Goal: Task Accomplishment & Management: Manage account settings

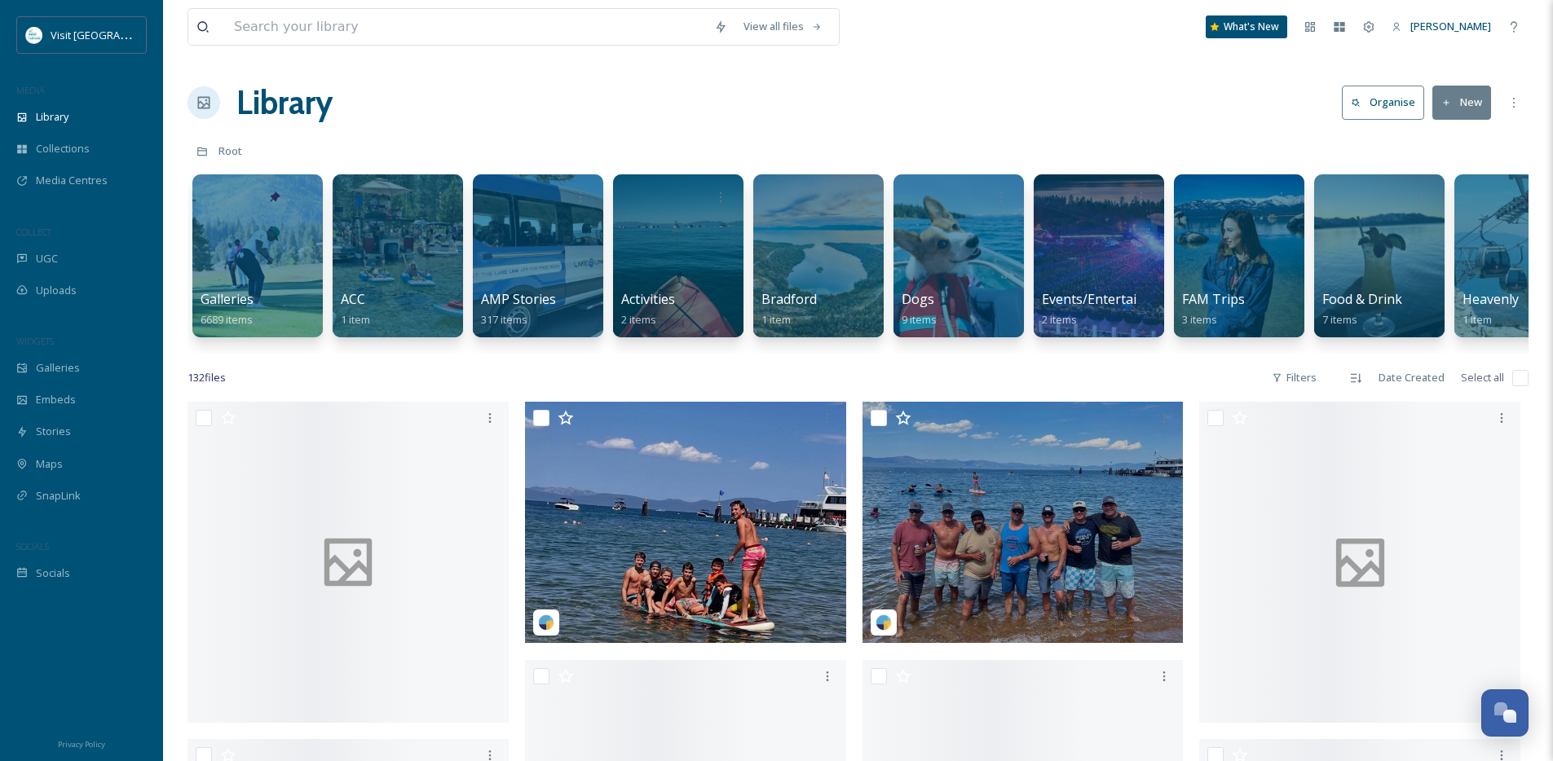
scroll to position [315, 0]
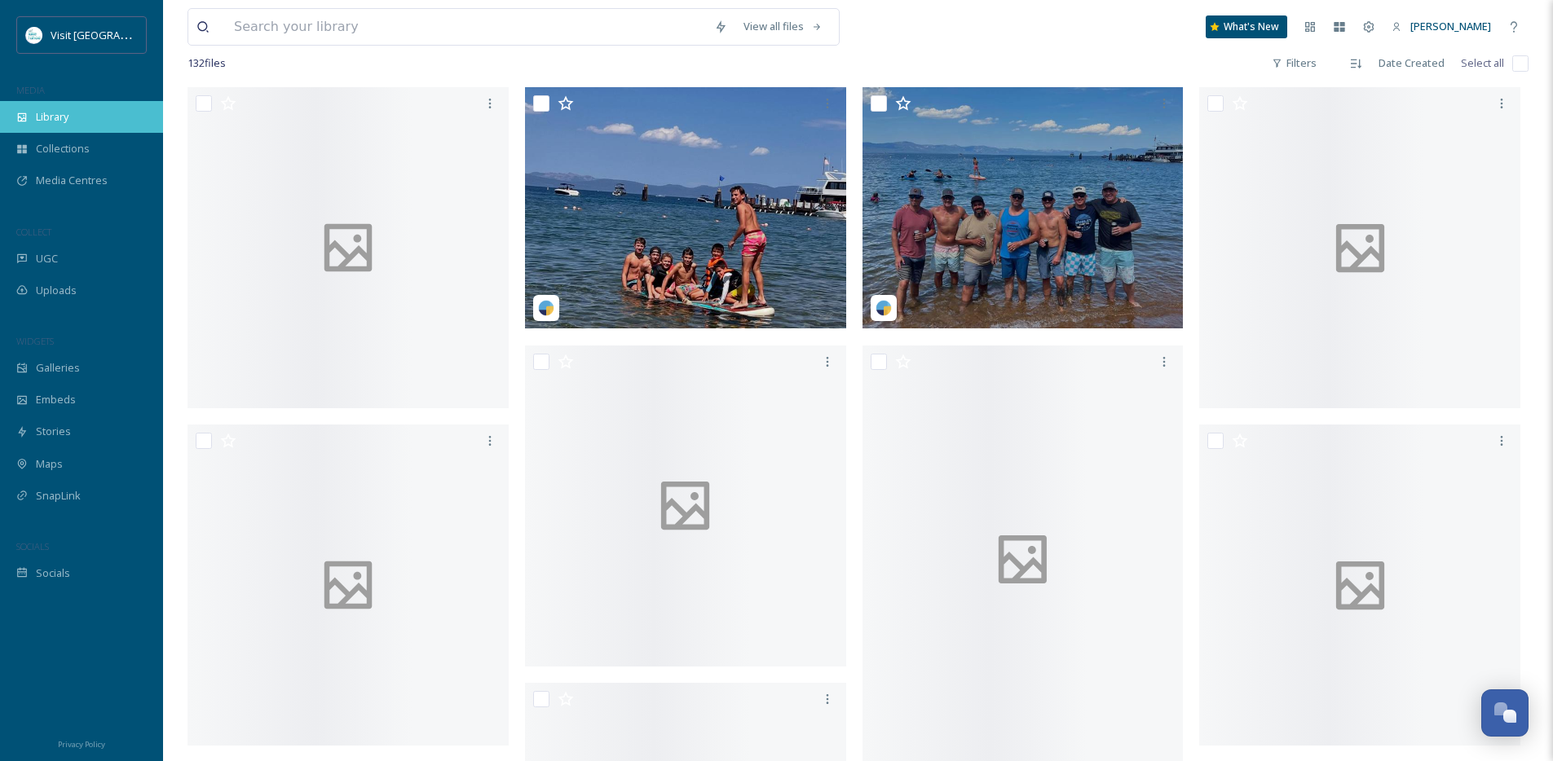
click at [126, 107] on div "Library" at bounding box center [81, 117] width 163 height 32
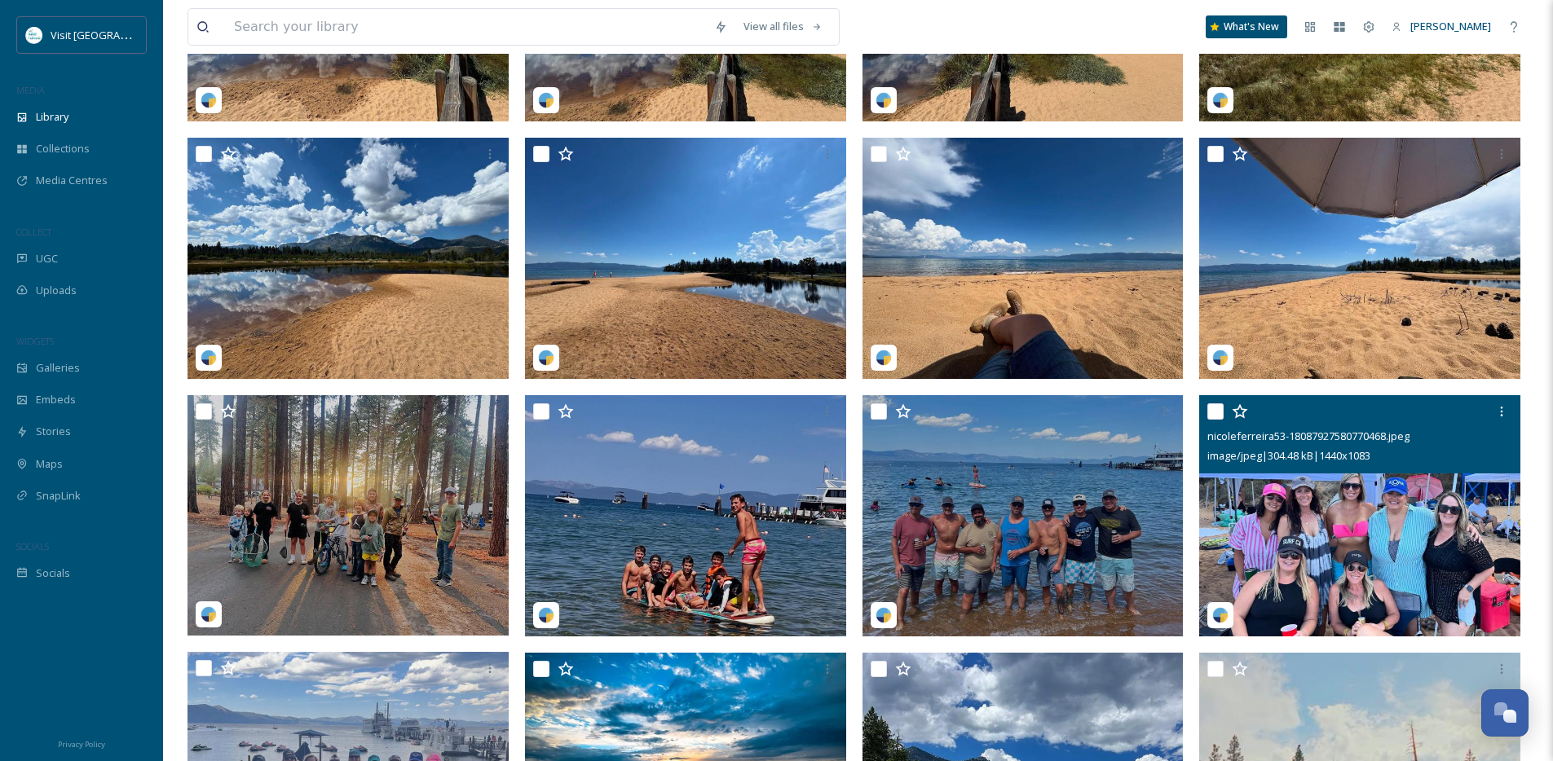
scroll to position [1293, 0]
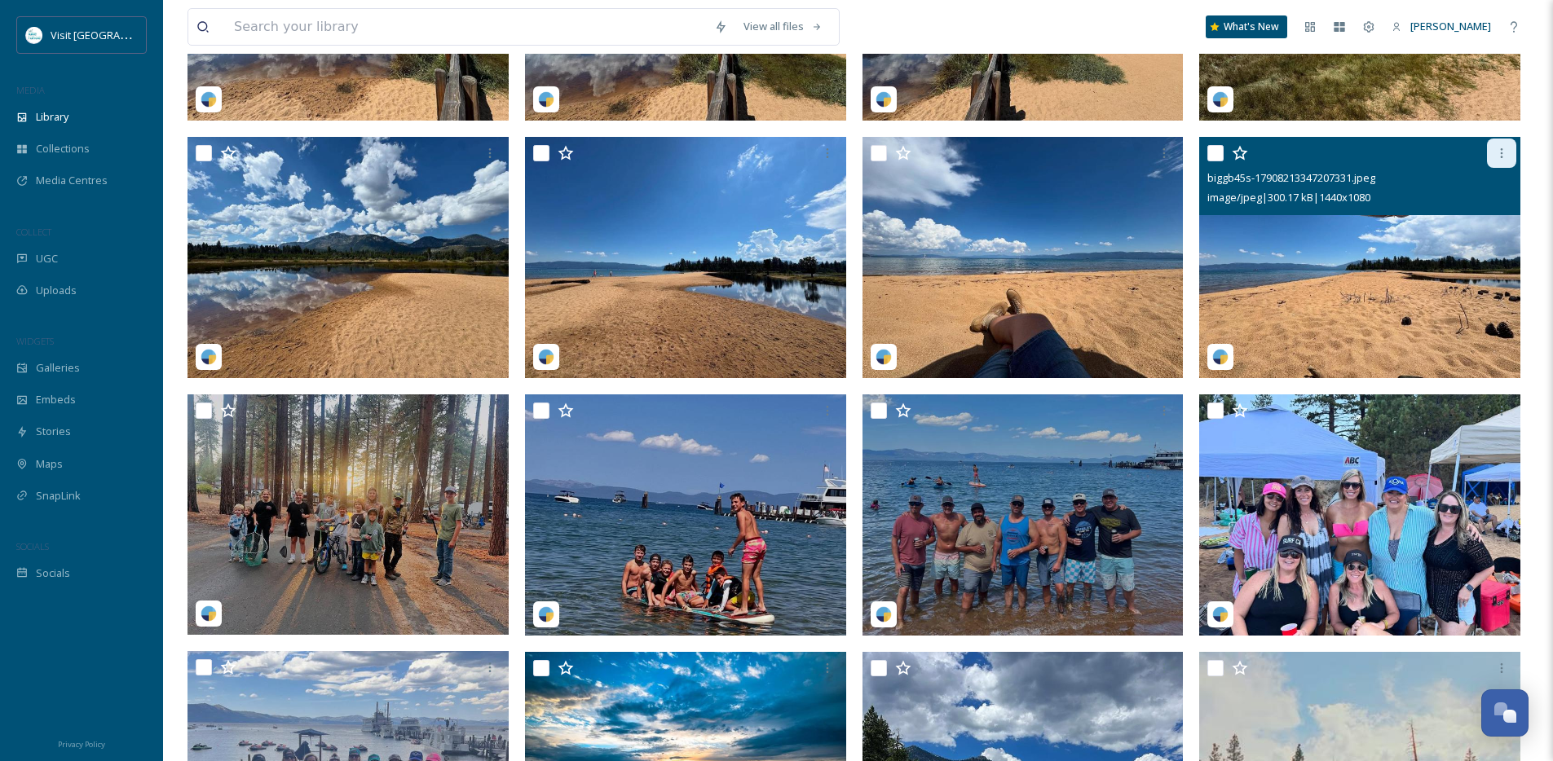
click at [1497, 160] on icon at bounding box center [1501, 153] width 13 height 13
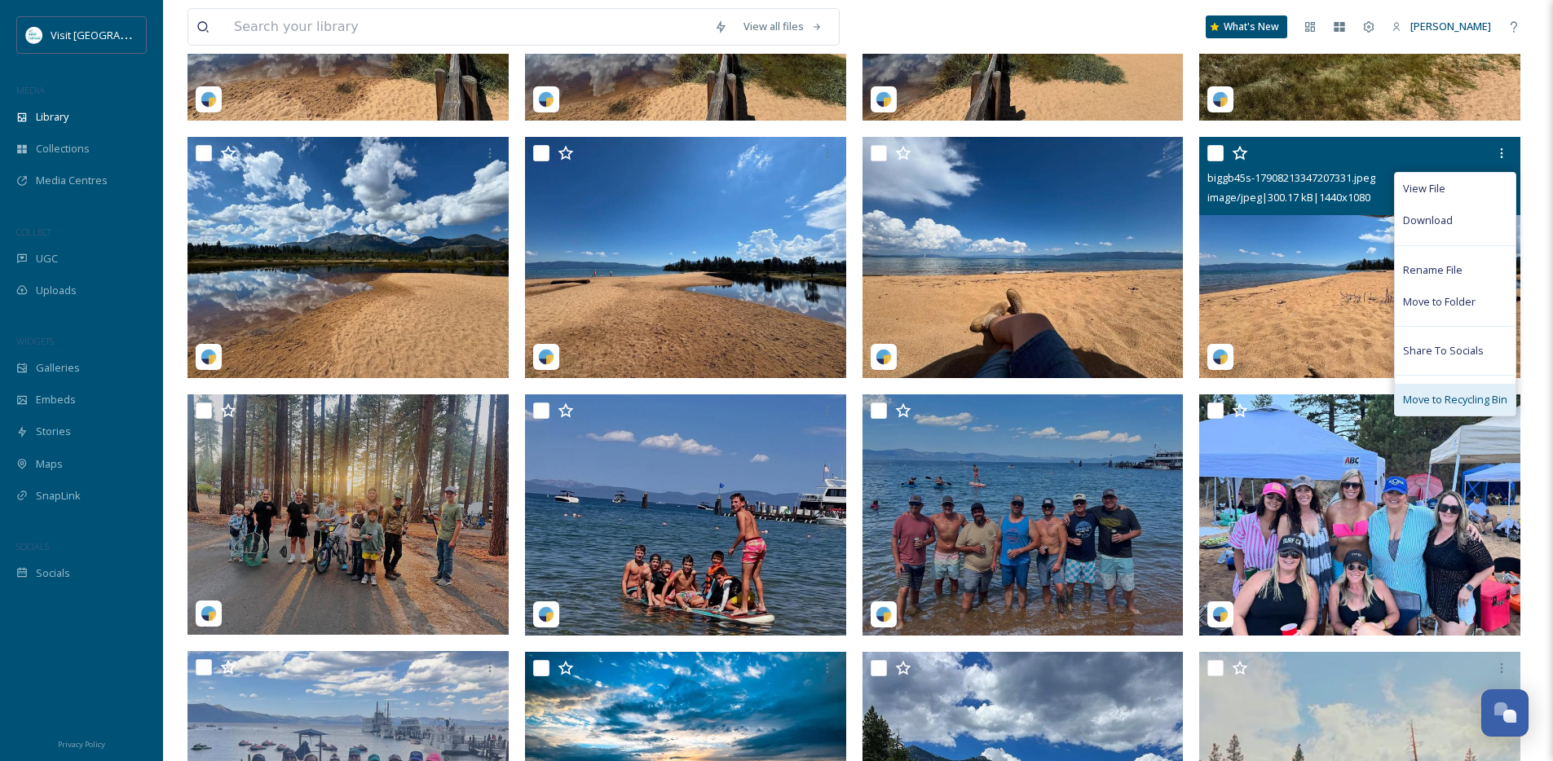
click at [1443, 408] on span "Move to Recycling Bin" at bounding box center [1455, 399] width 104 height 15
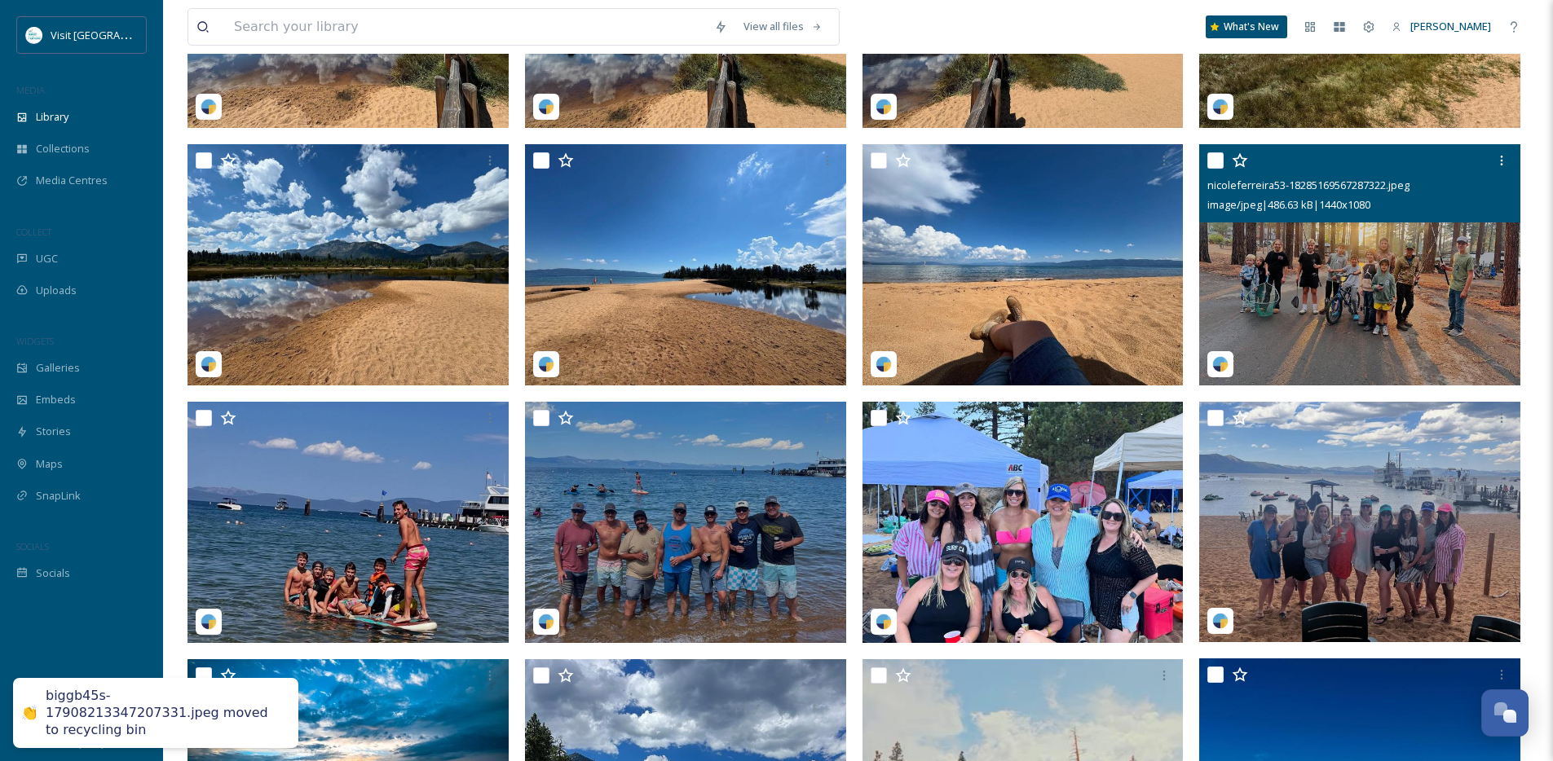
scroll to position [1284, 0]
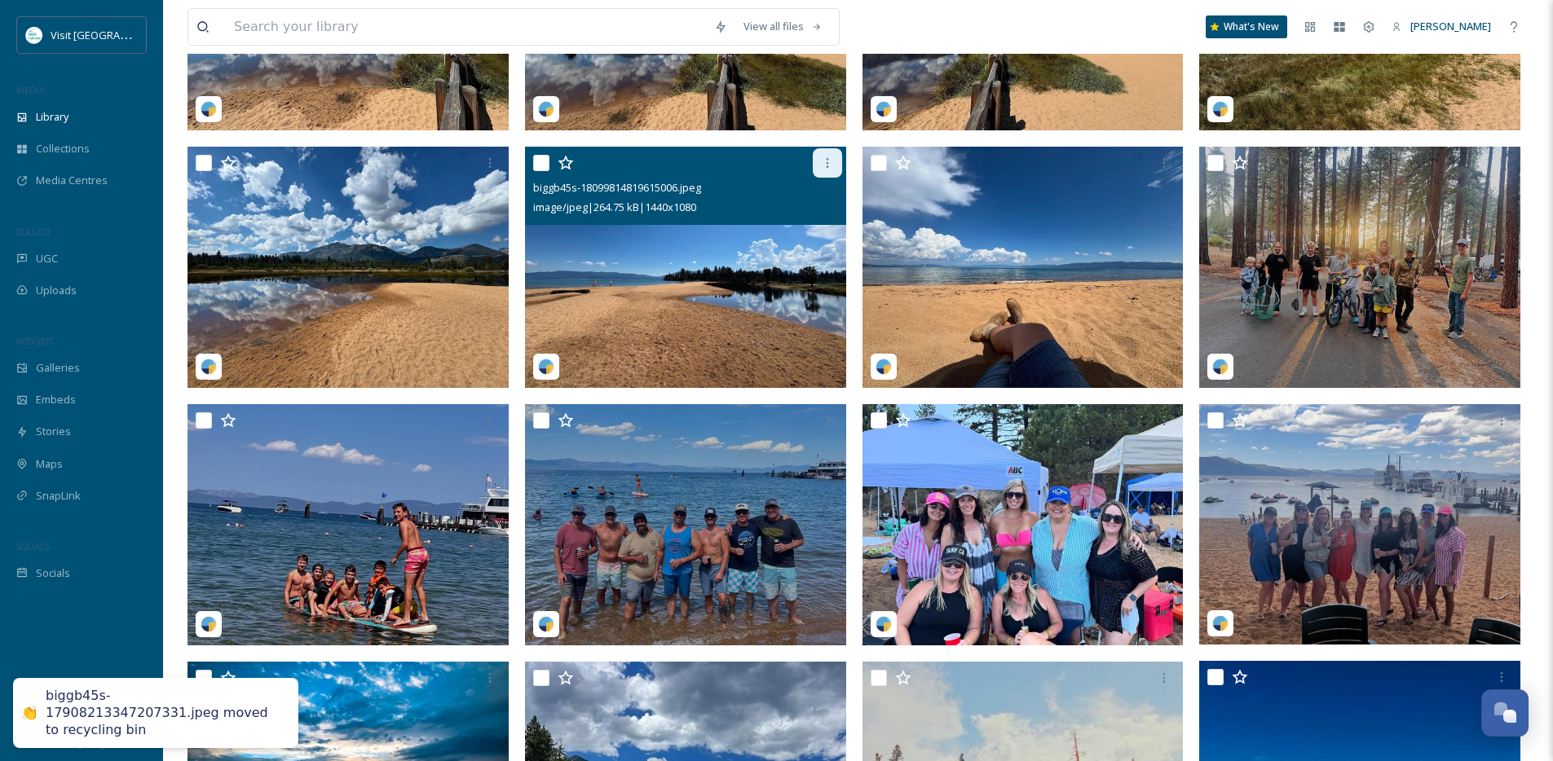
click at [832, 170] on icon at bounding box center [827, 162] width 13 height 13
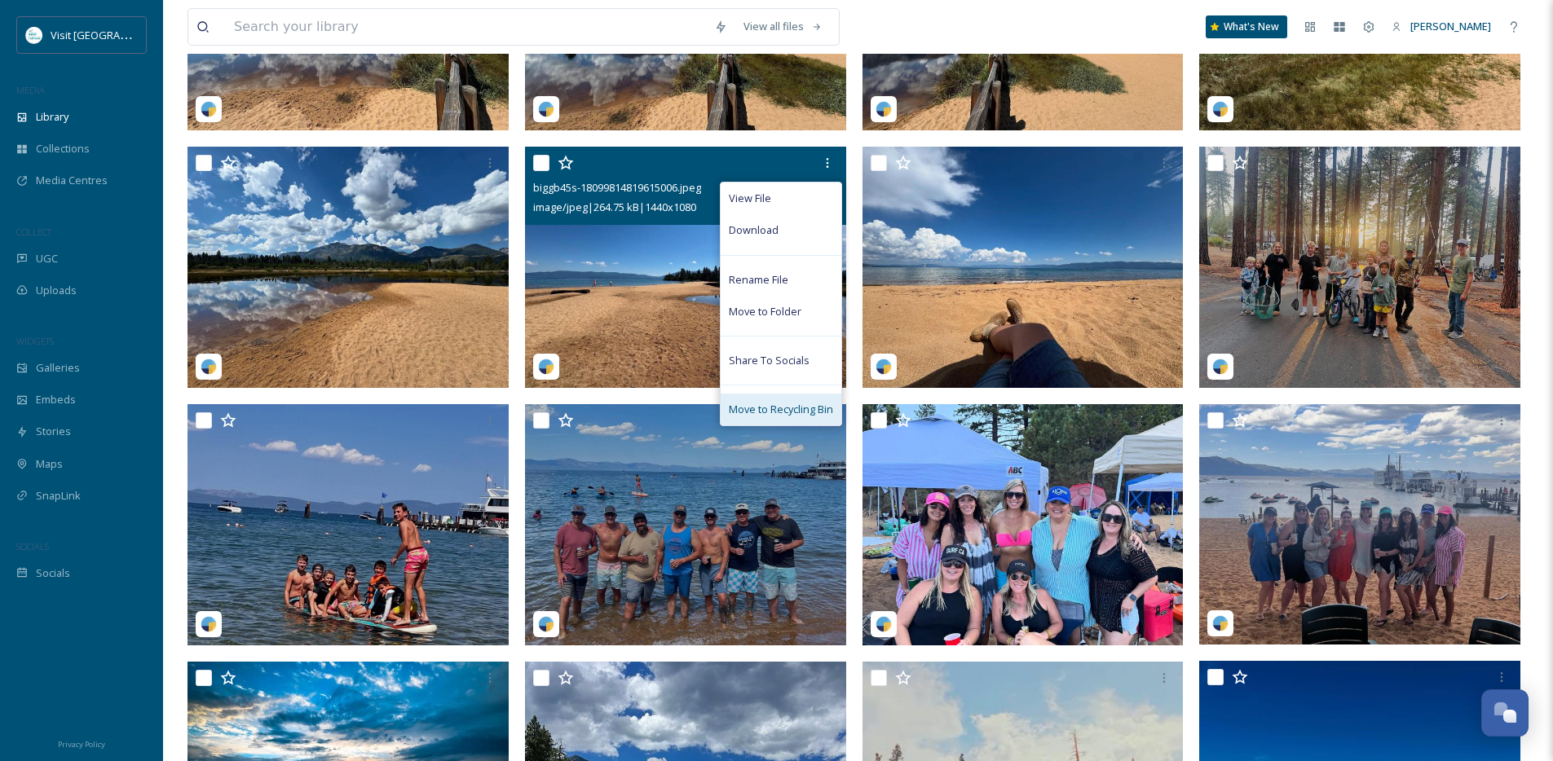
click at [792, 410] on div "Move to Recycling Bin" at bounding box center [781, 410] width 121 height 32
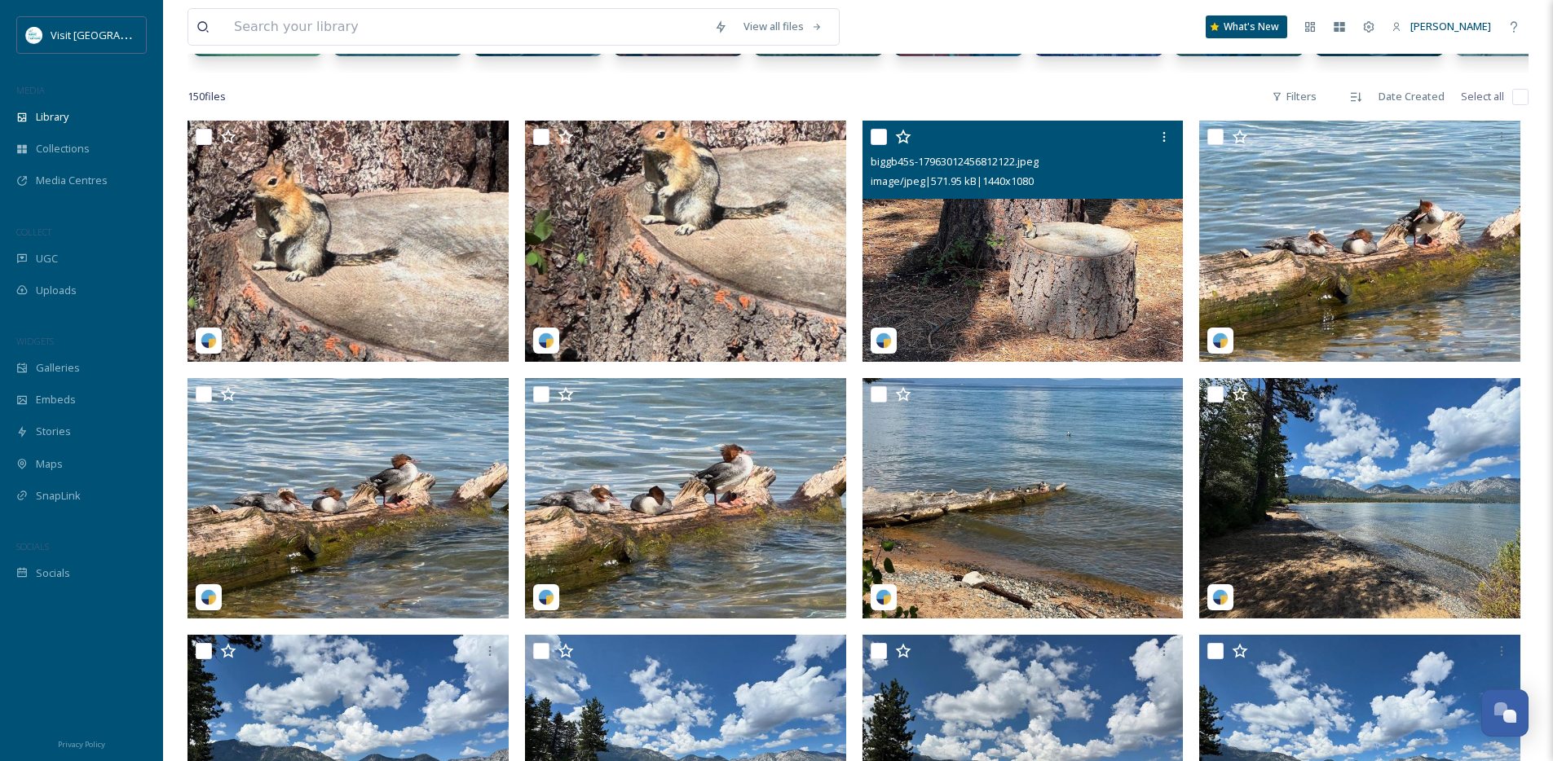
scroll to position [280, 0]
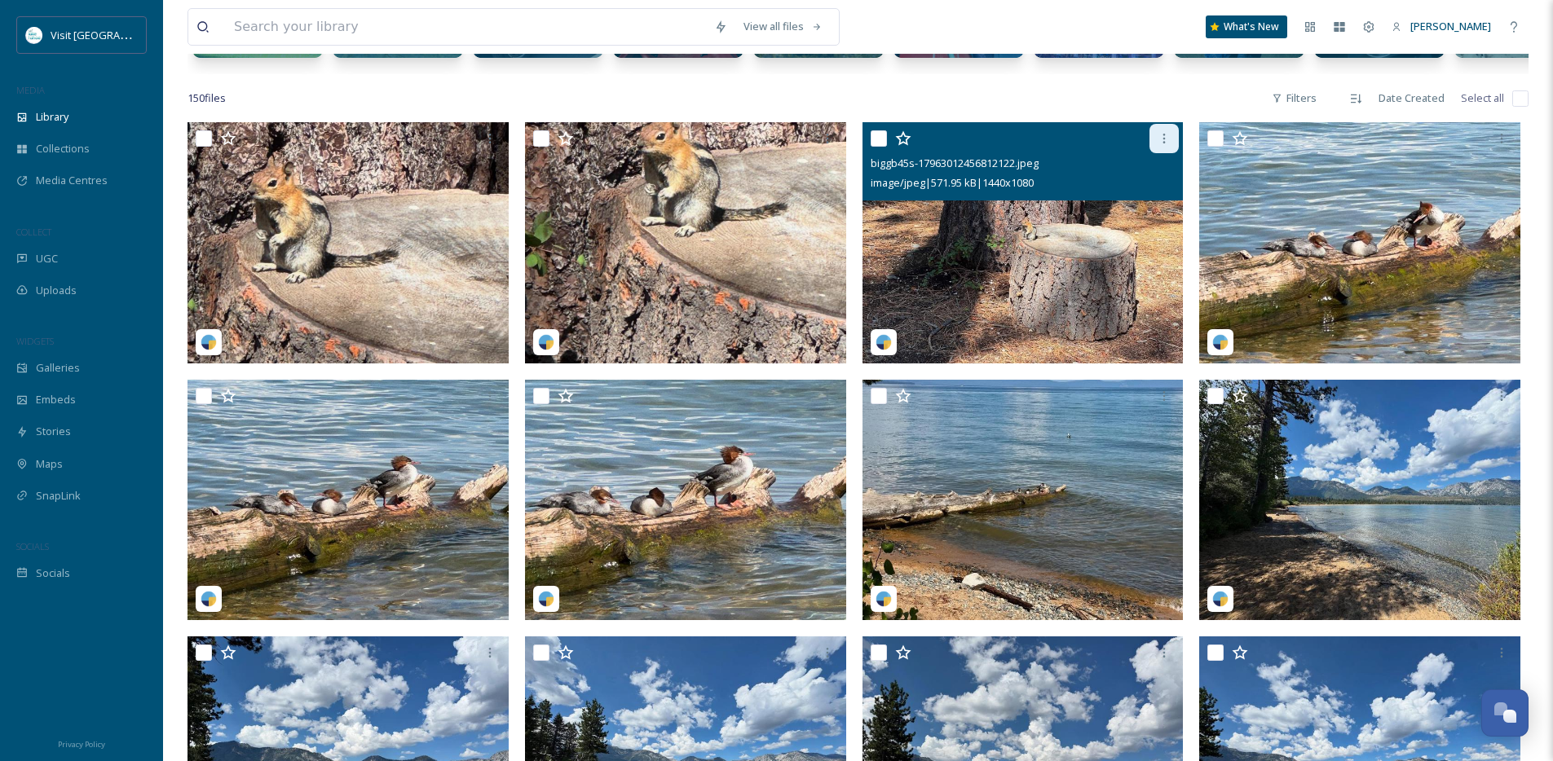
click at [1163, 145] on icon at bounding box center [1163, 138] width 13 height 13
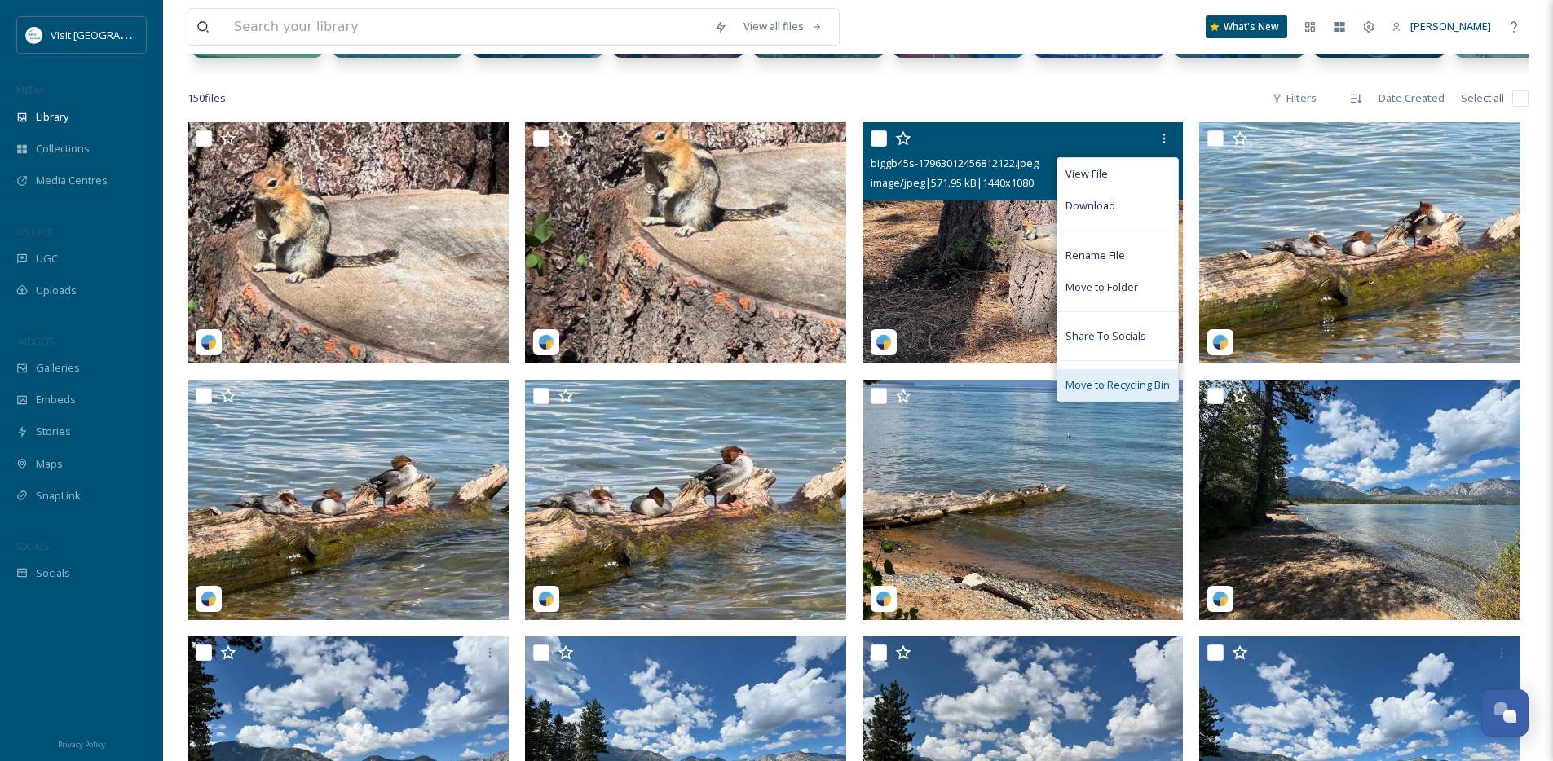
click at [1108, 391] on span "Move to Recycling Bin" at bounding box center [1117, 384] width 104 height 15
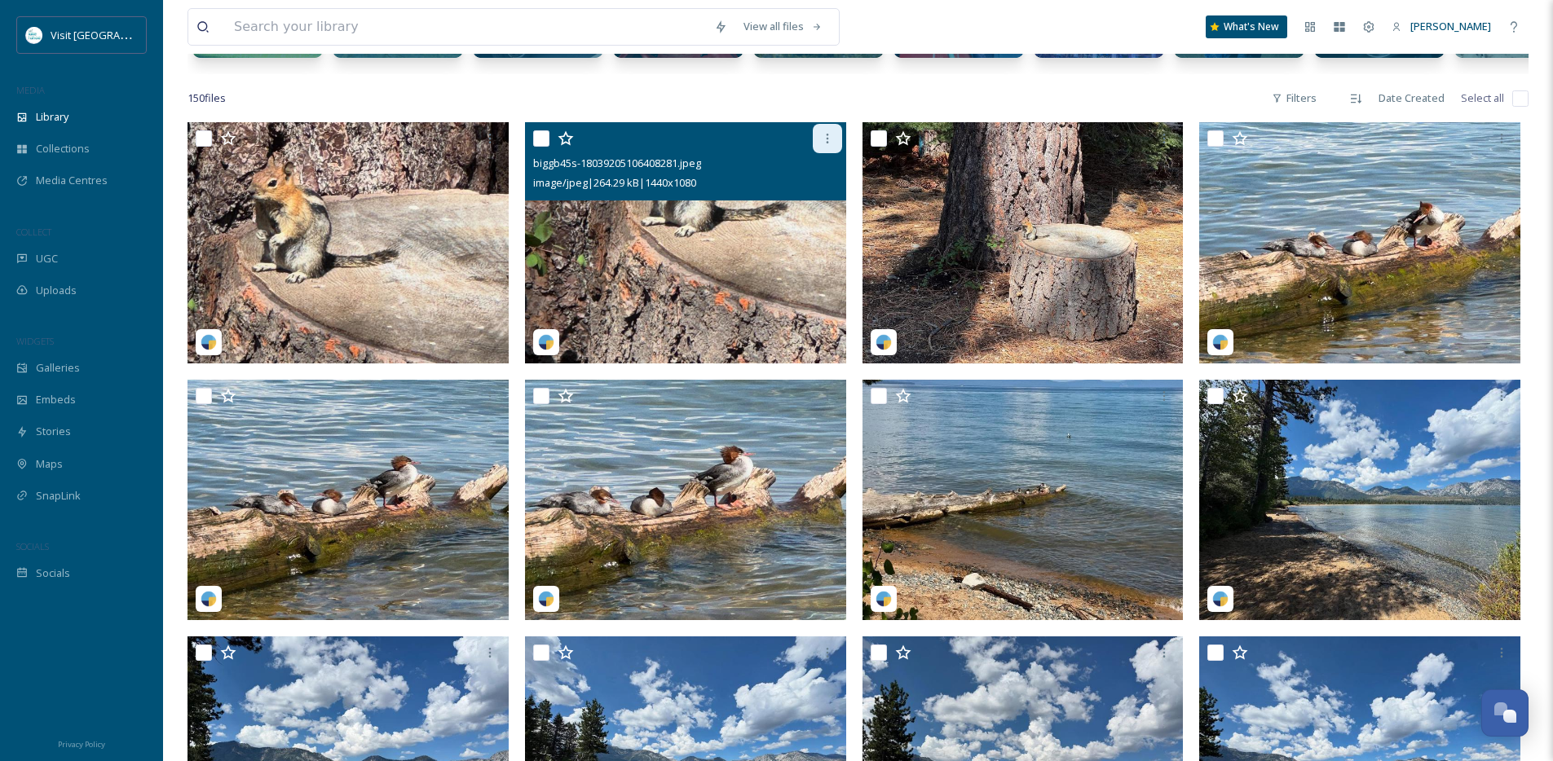
click at [828, 145] on icon at bounding box center [827, 138] width 13 height 13
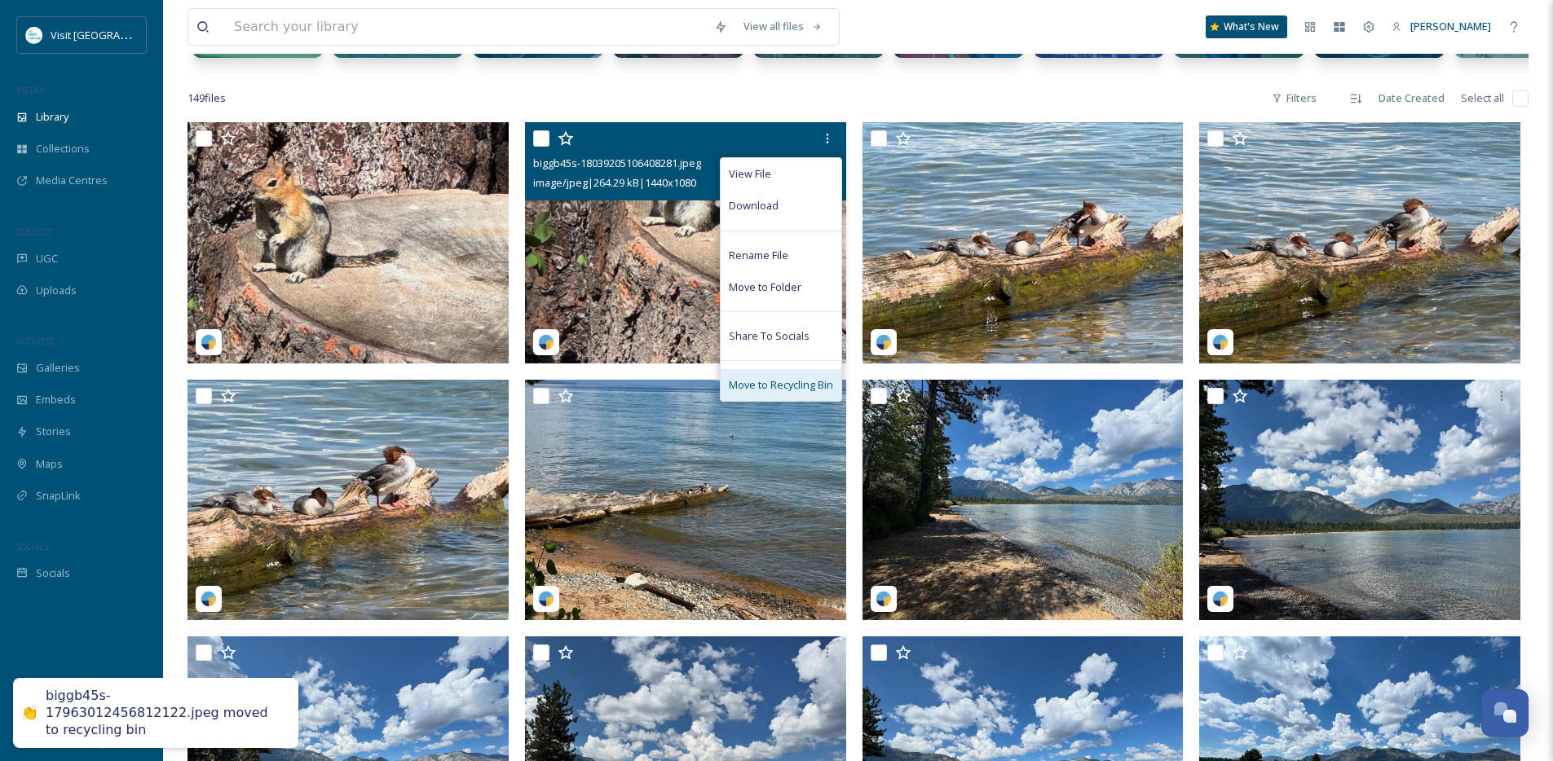
click at [795, 393] on span "Move to Recycling Bin" at bounding box center [781, 384] width 104 height 15
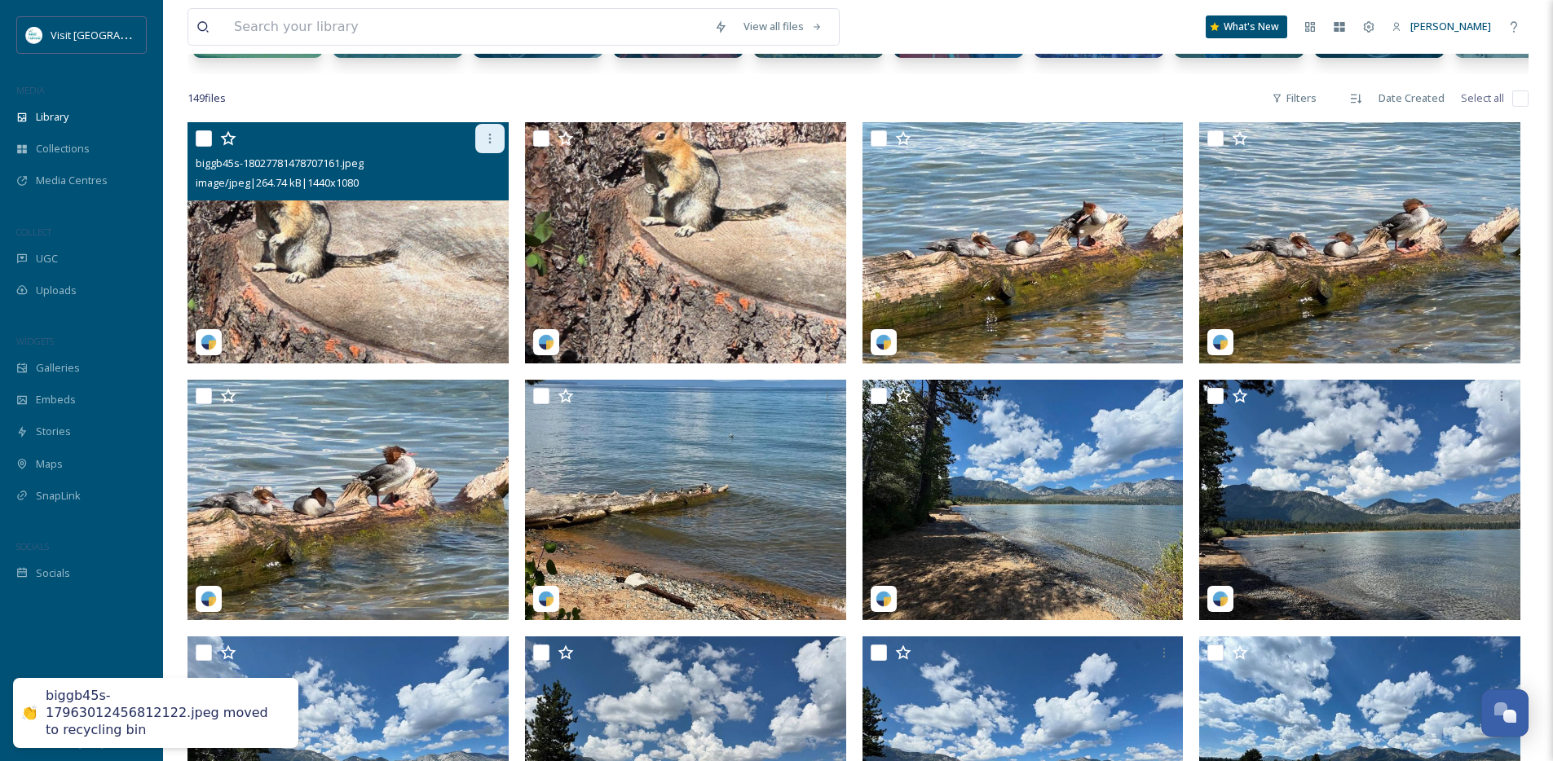
click at [487, 145] on icon at bounding box center [489, 138] width 13 height 13
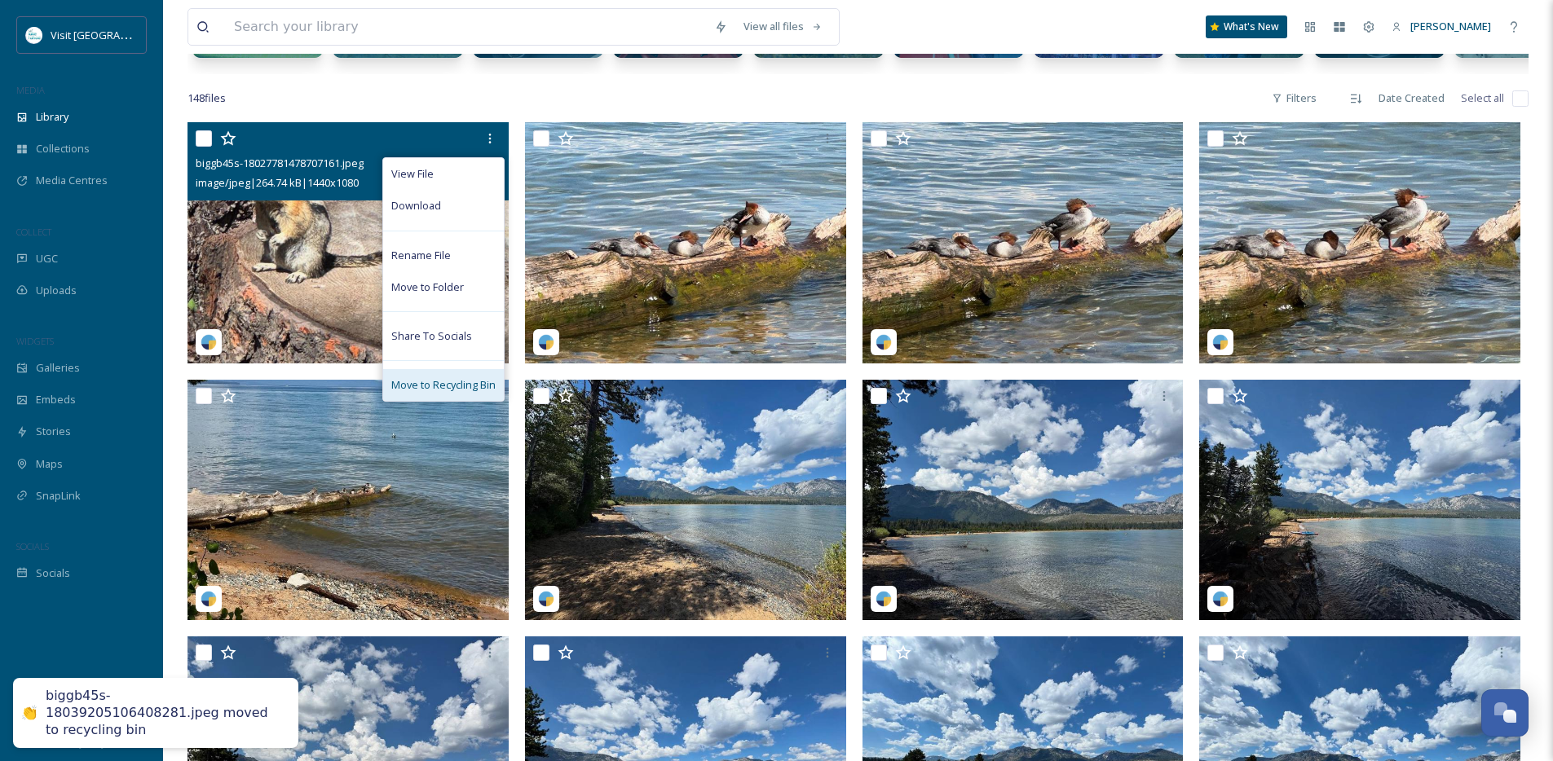
click at [470, 393] on span "Move to Recycling Bin" at bounding box center [443, 384] width 104 height 15
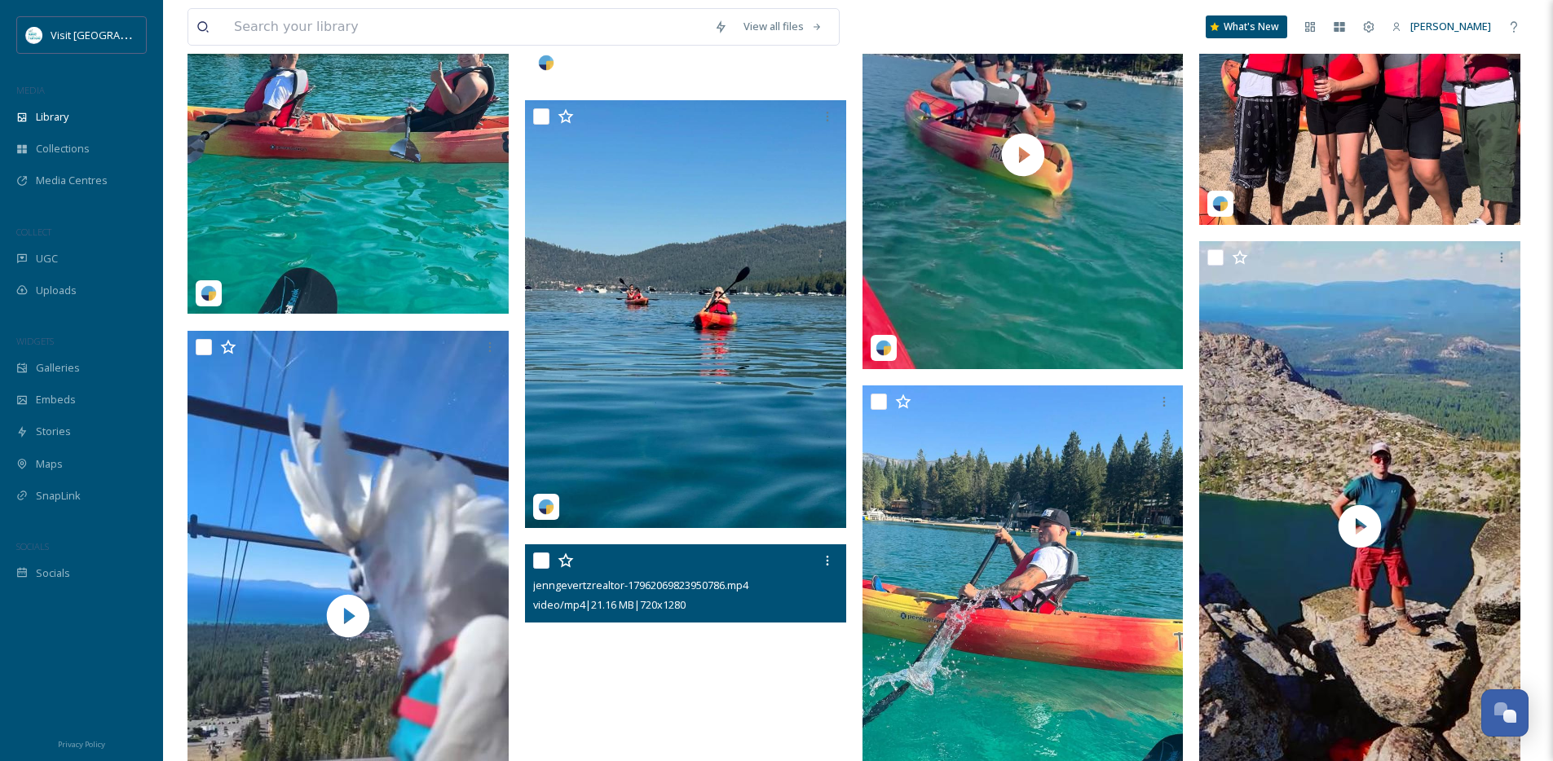
scroll to position [4534, 0]
